Goal: Download file/media

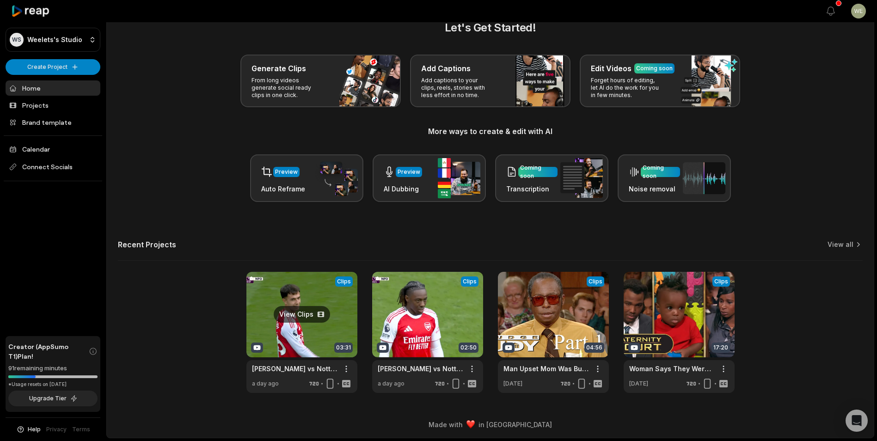
click at [332, 325] on link at bounding box center [302, 332] width 111 height 121
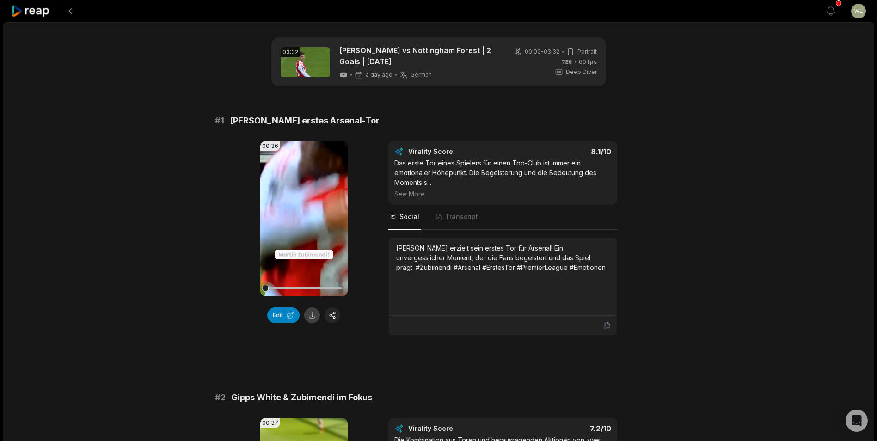
click at [310, 315] on button at bounding box center [312, 316] width 16 height 16
drag, startPoint x: 230, startPoint y: 120, endPoint x: 380, endPoint y: 122, distance: 150.3
click at [380, 122] on div "# 1 Zubimendis erstes Arsenal-Tor" at bounding box center [439, 120] width 448 height 13
drag, startPoint x: 380, startPoint y: 122, endPoint x: 307, endPoint y: 118, distance: 73.7
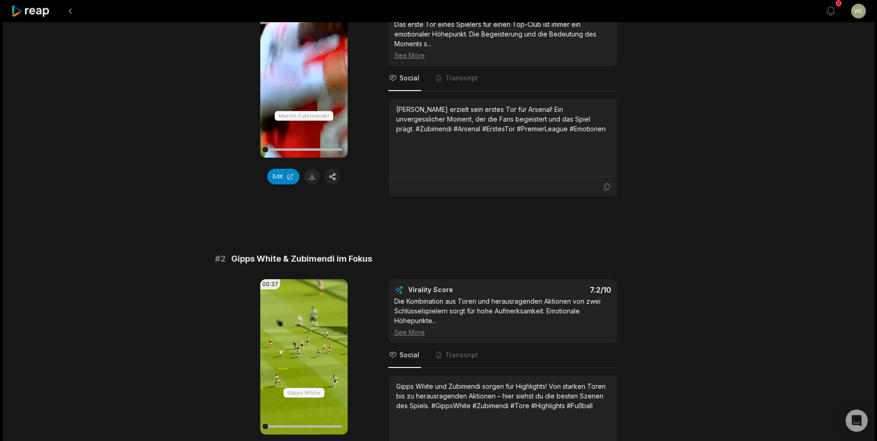
scroll to position [278, 0]
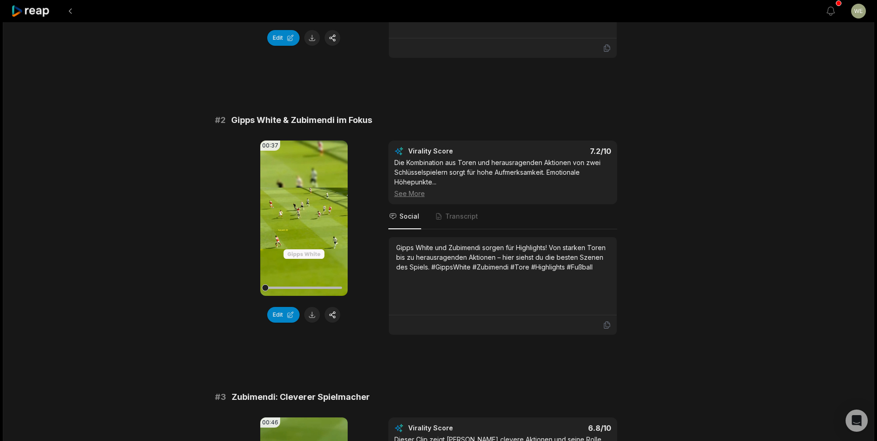
click at [311, 317] on button at bounding box center [312, 315] width 16 height 16
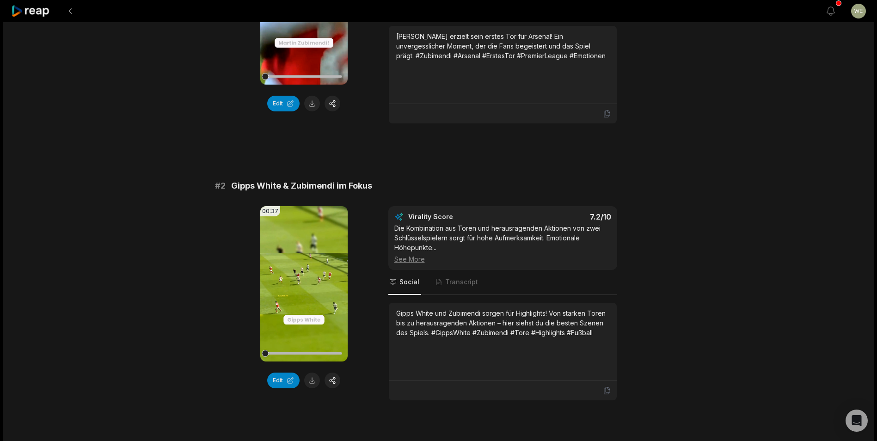
scroll to position [231, 0]
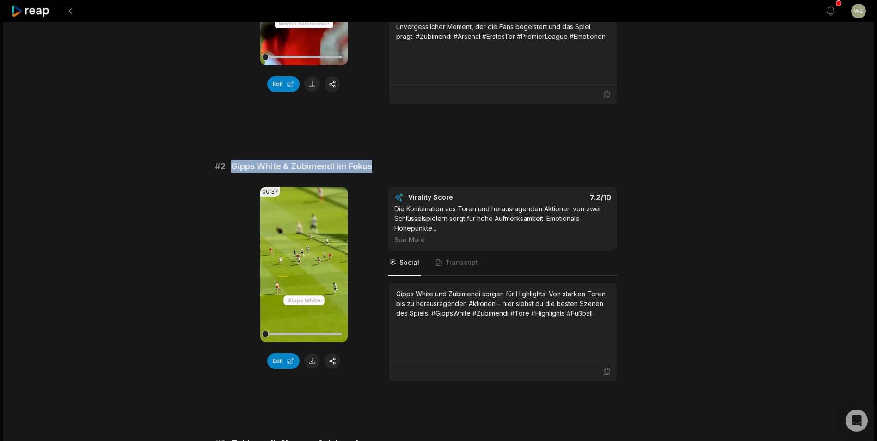
drag, startPoint x: 232, startPoint y: 162, endPoint x: 375, endPoint y: 167, distance: 143.0
click at [375, 167] on div "# 2 Gipps White & [PERSON_NAME] im Fokus" at bounding box center [439, 166] width 448 height 13
drag, startPoint x: 375, startPoint y: 167, endPoint x: 349, endPoint y: 163, distance: 26.1
copy span "Gipps White & Zubimendi im Fokus"
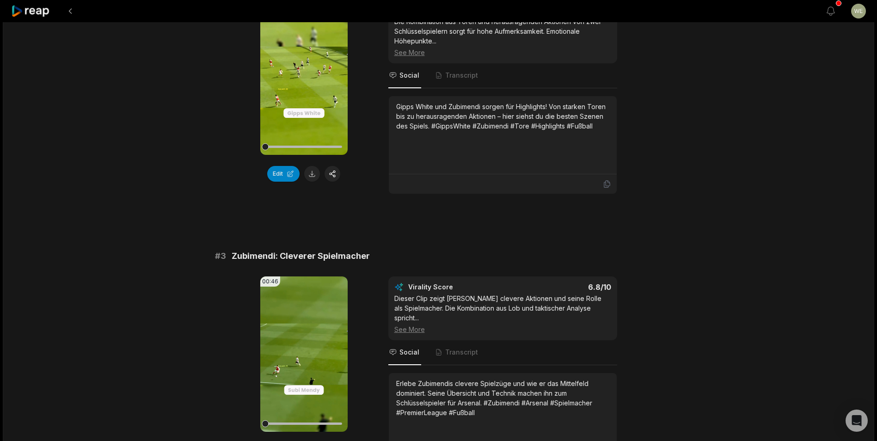
scroll to position [555, 0]
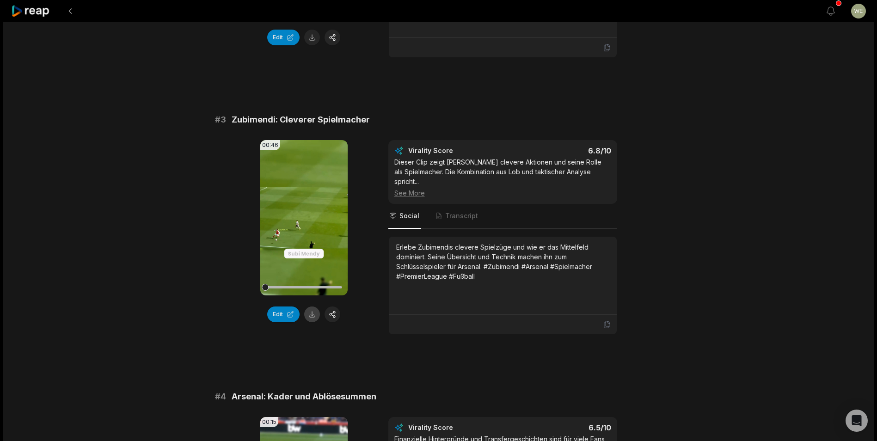
click at [312, 315] on button at bounding box center [312, 315] width 16 height 16
drag, startPoint x: 232, startPoint y: 120, endPoint x: 383, endPoint y: 125, distance: 151.8
click at [383, 125] on div "# 3 Zubimendi: Cleverer Spielmacher" at bounding box center [439, 119] width 448 height 13
drag, startPoint x: 383, startPoint y: 125, endPoint x: 339, endPoint y: 123, distance: 45.0
copy span "Zubimendi: Cleverer Spielmacher"
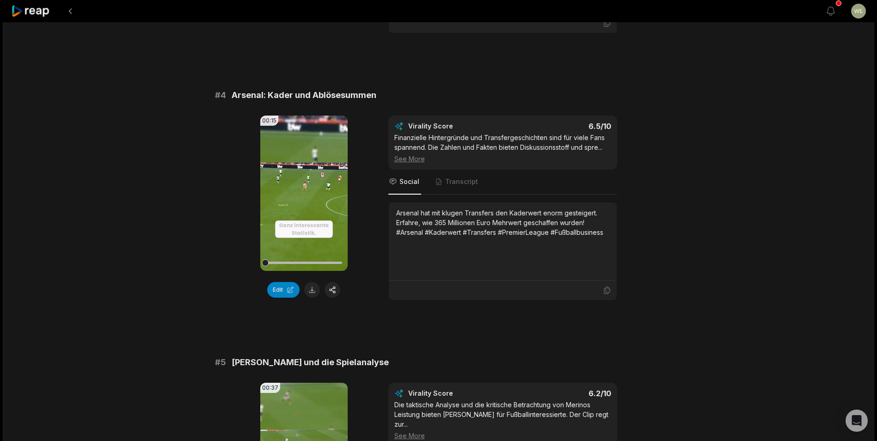
scroll to position [925, 0]
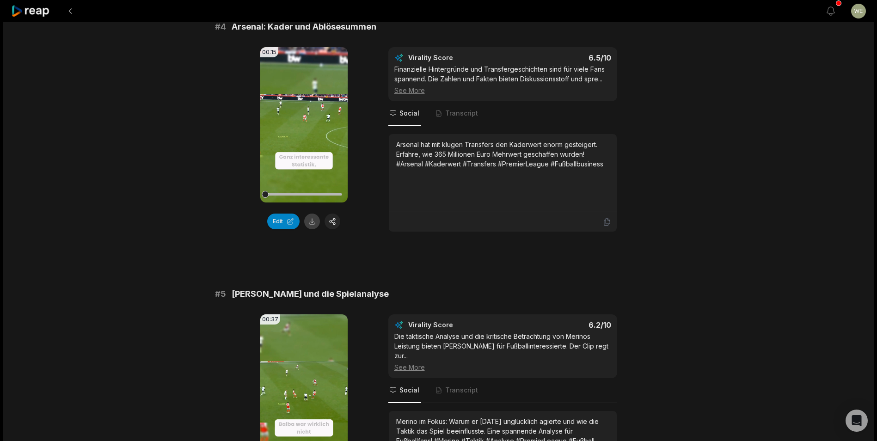
click at [315, 220] on button at bounding box center [312, 222] width 16 height 16
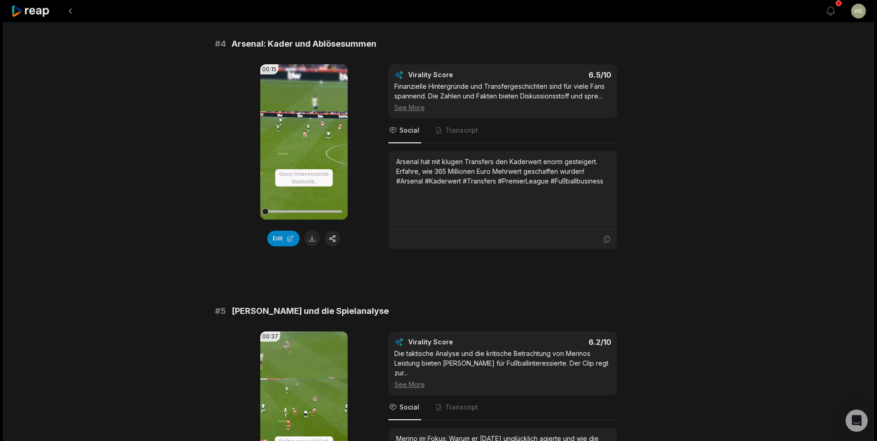
scroll to position [879, 0]
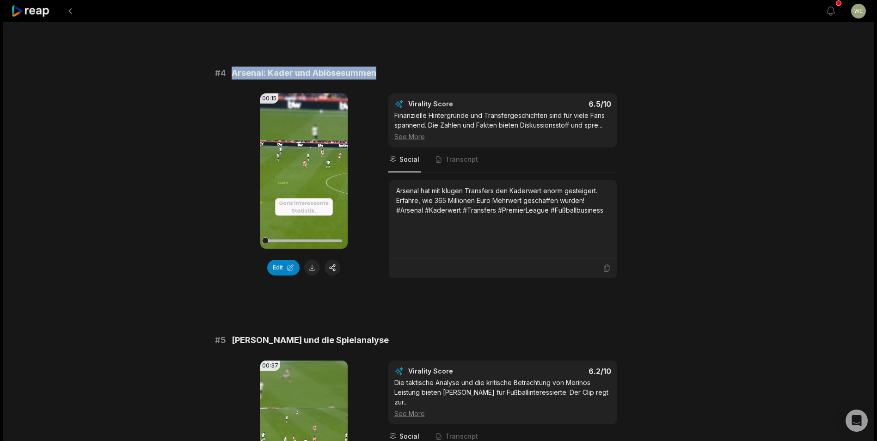
drag, startPoint x: 231, startPoint y: 71, endPoint x: 385, endPoint y: 75, distance: 154.1
click at [385, 75] on div "# 4 Arsenal: Kader und Ablösesummen" at bounding box center [439, 73] width 448 height 13
drag, startPoint x: 385, startPoint y: 75, endPoint x: 338, endPoint y: 74, distance: 47.2
copy span "Arsenal: Kader und Ablösesummen"
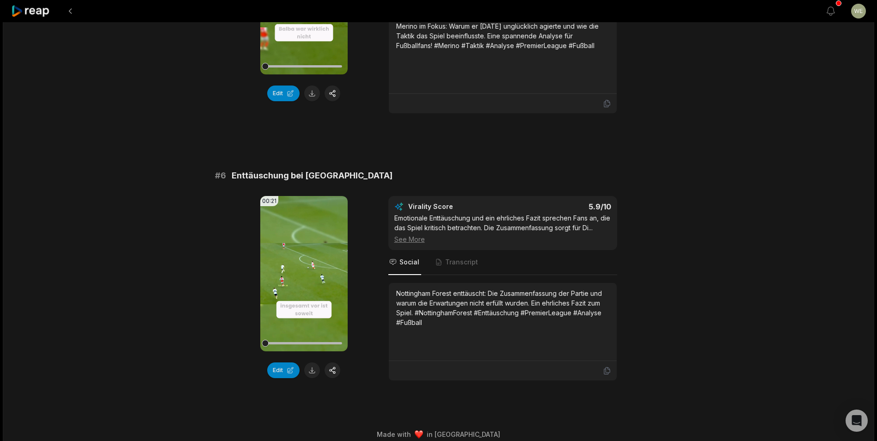
scroll to position [1182, 0]
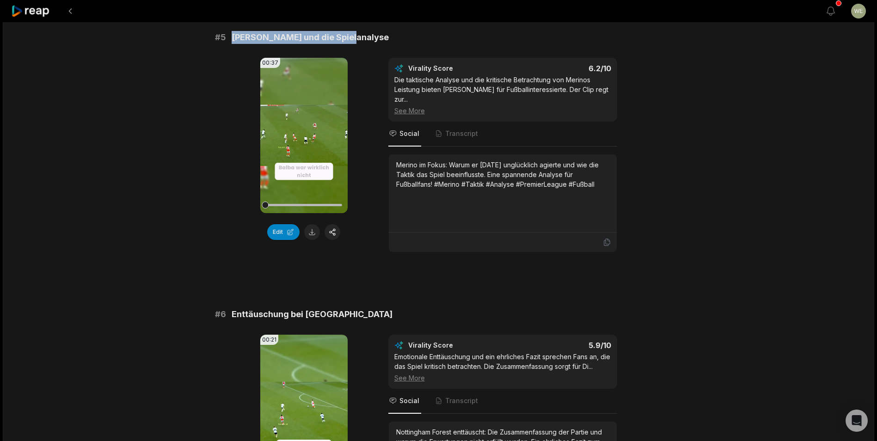
drag, startPoint x: 229, startPoint y: 38, endPoint x: 387, endPoint y: 39, distance: 158.2
click at [387, 39] on div "# 5 Merino und die Spielanalyse" at bounding box center [439, 37] width 448 height 13
drag, startPoint x: 387, startPoint y: 39, endPoint x: 338, endPoint y: 38, distance: 49.0
copy span "[PERSON_NAME] und die Spielanalyse"
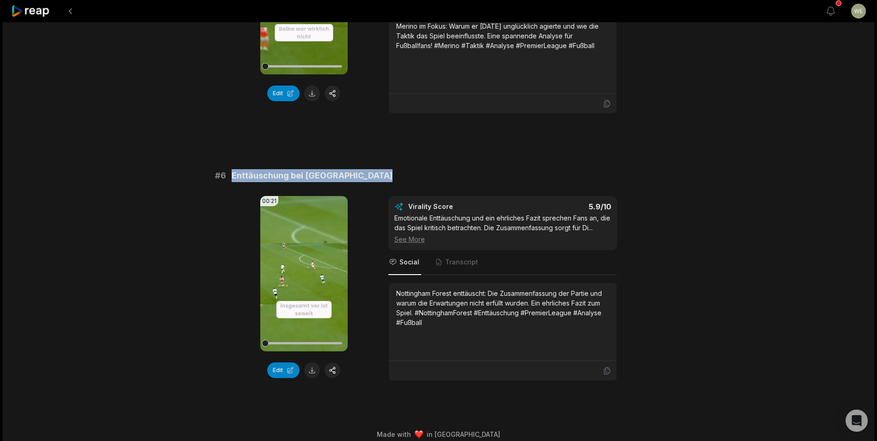
drag, startPoint x: 229, startPoint y: 167, endPoint x: 407, endPoint y: 167, distance: 177.1
click at [407, 169] on div "# 6 Enttäuschung bei [GEOGRAPHIC_DATA]" at bounding box center [439, 175] width 448 height 13
copy span "Enttäuschung bei [GEOGRAPHIC_DATA]"
